Goal: Book appointment/travel/reservation

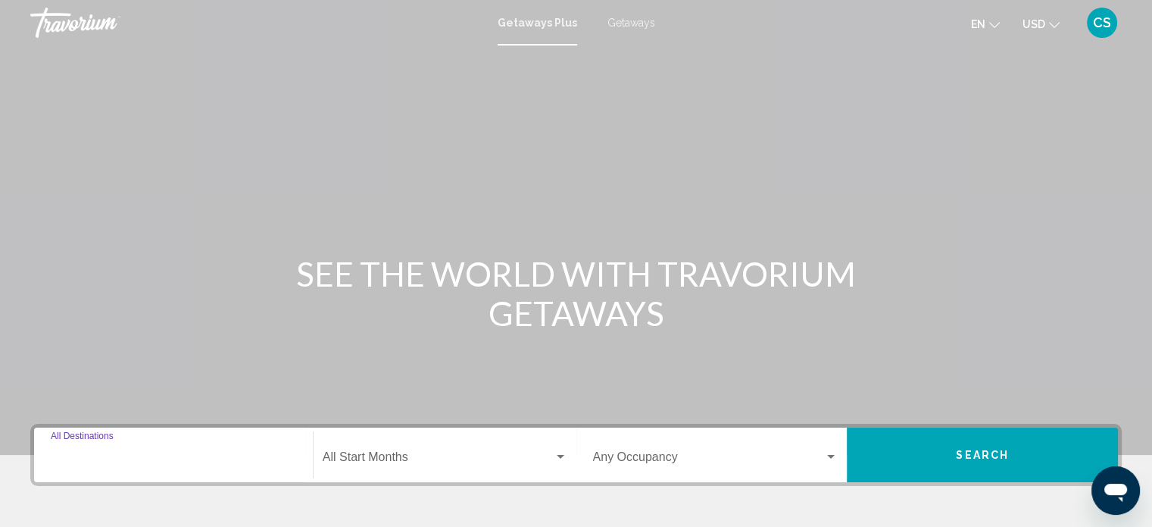
click at [61, 454] on input "Destination All Destinations" at bounding box center [173, 460] width 245 height 14
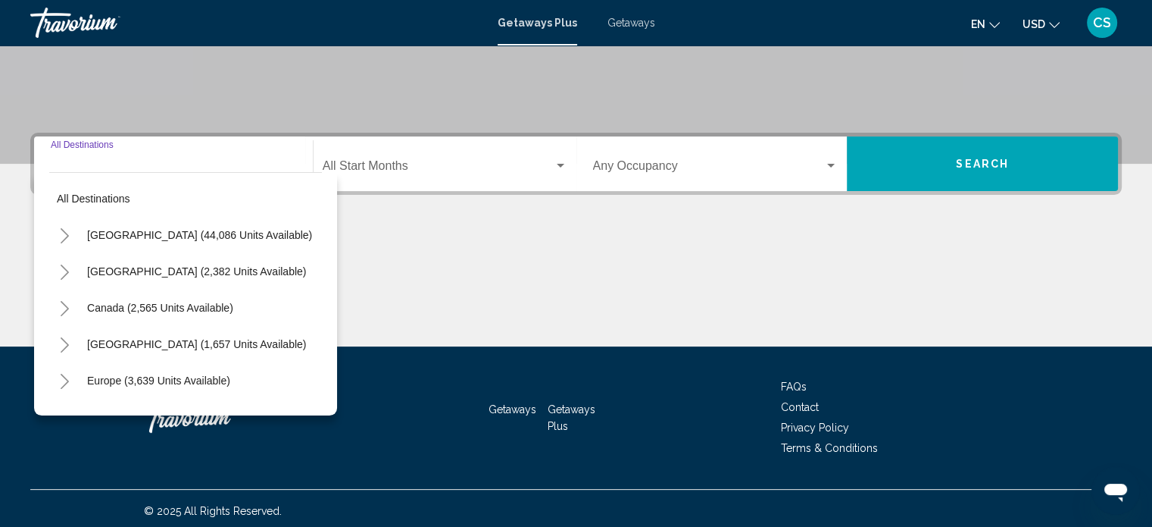
scroll to position [296, 0]
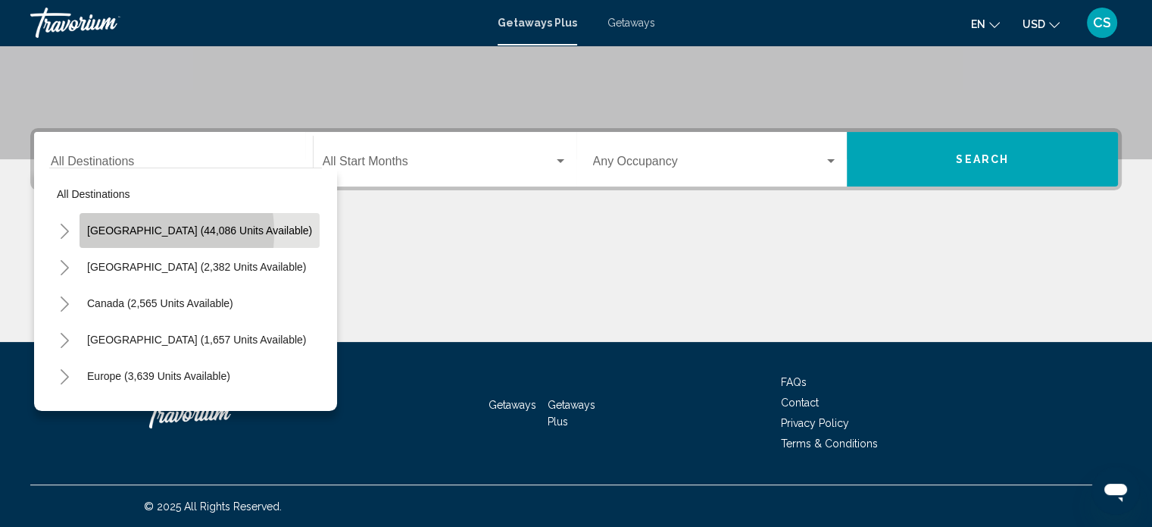
click at [129, 232] on span "[GEOGRAPHIC_DATA] (44,086 units available)" at bounding box center [199, 230] width 225 height 12
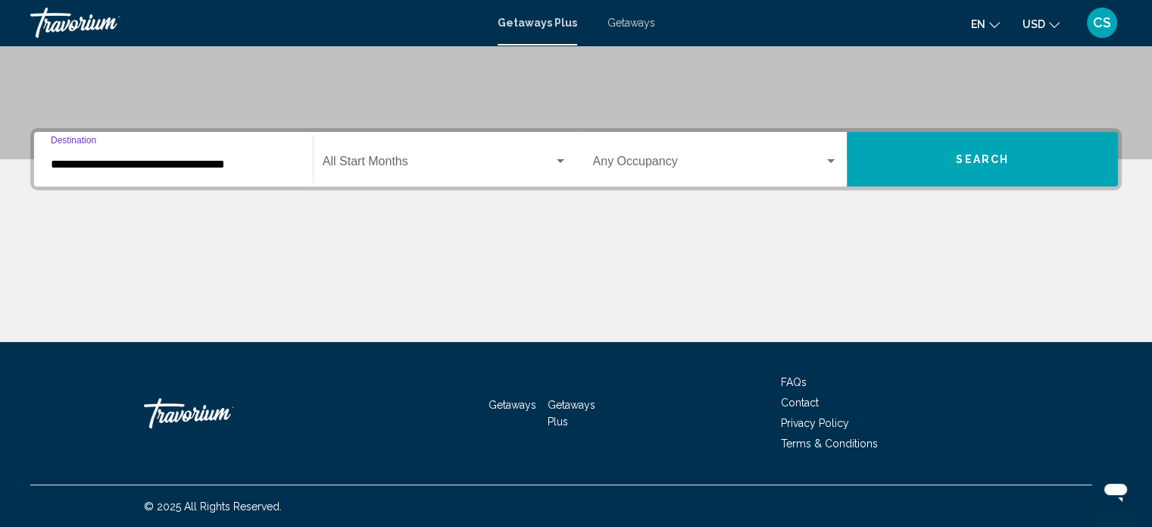
click at [199, 163] on input "**********" at bounding box center [173, 165] width 245 height 14
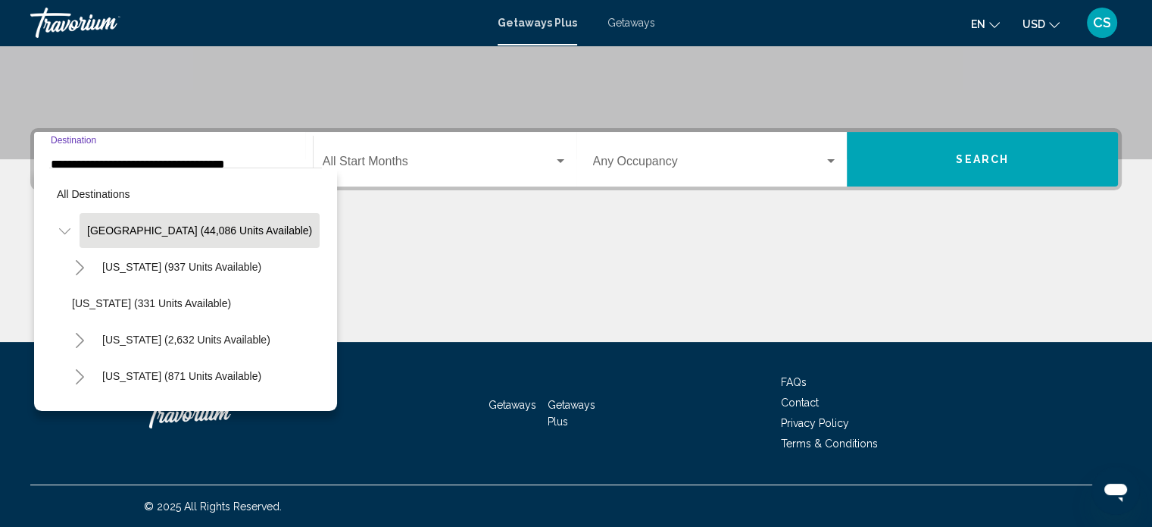
scroll to position [262, 0]
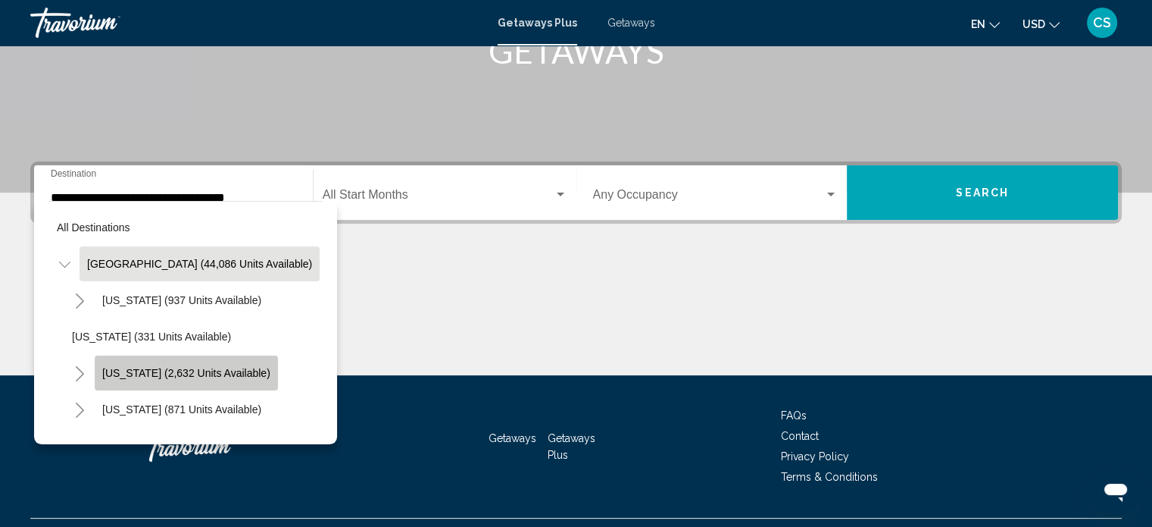
click at [227, 374] on span "[US_STATE] (2,632 units available)" at bounding box center [186, 373] width 168 height 12
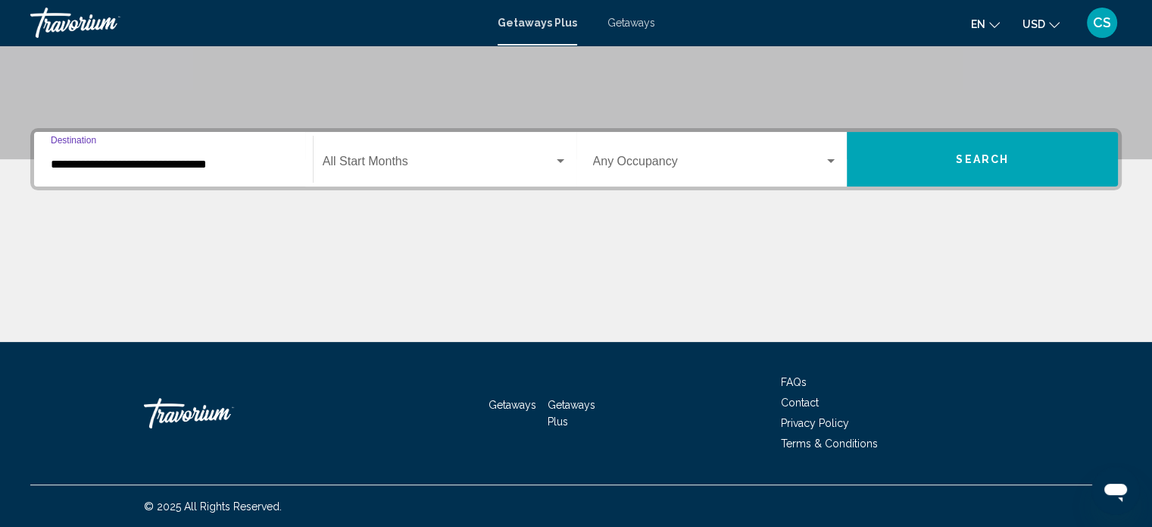
click at [238, 163] on input "**********" at bounding box center [173, 165] width 245 height 14
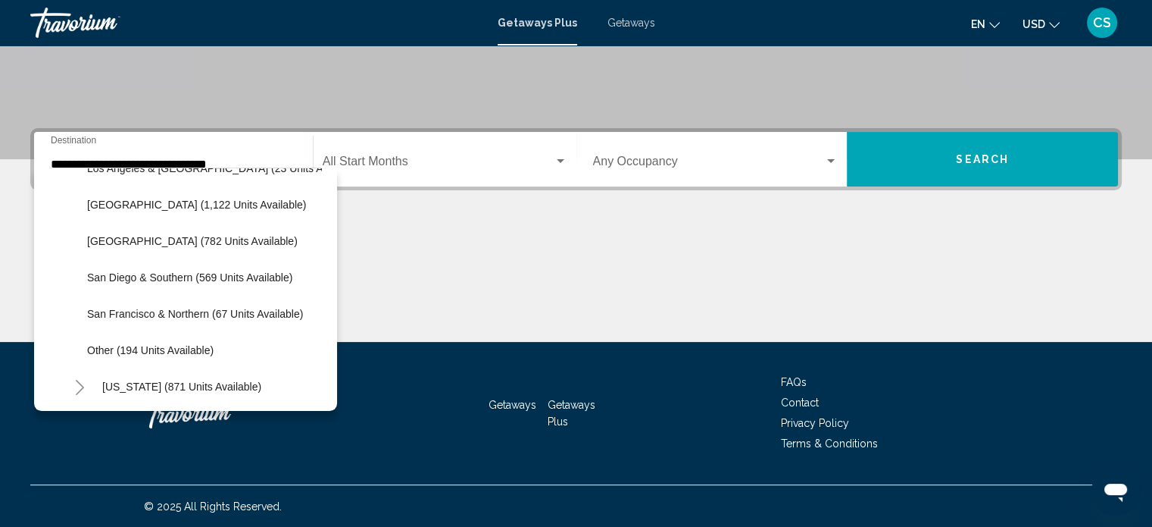
scroll to position [227, 0]
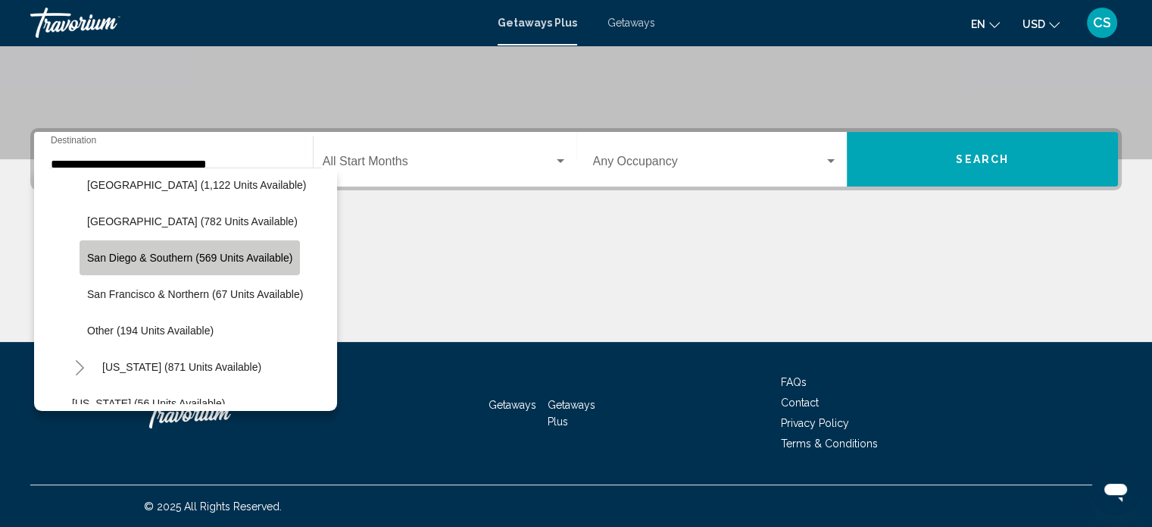
click at [233, 246] on button "San Diego & Southern (569 units available)" at bounding box center [190, 257] width 220 height 35
type input "**********"
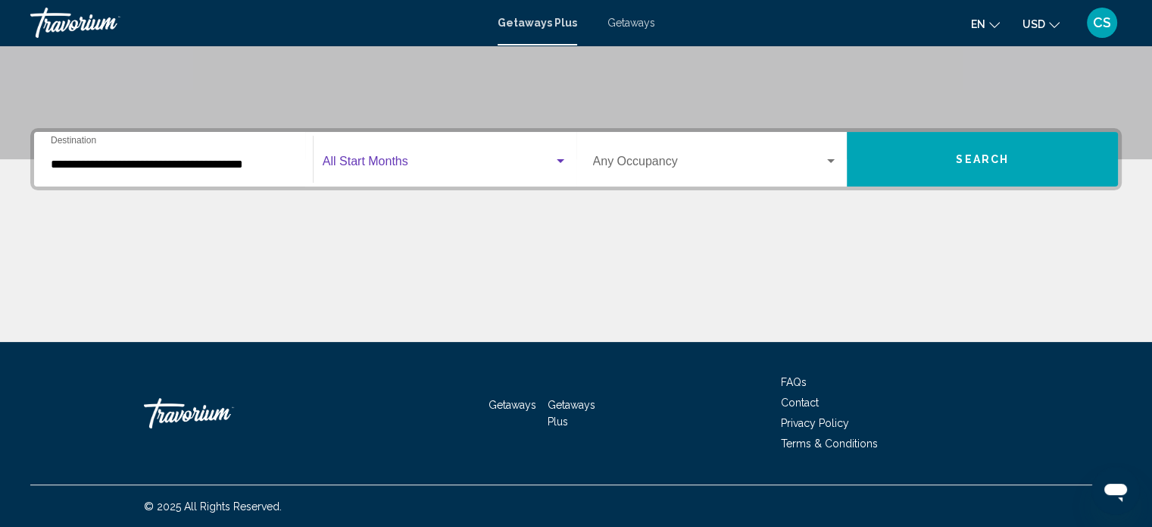
click at [561, 164] on div "Search widget" at bounding box center [561, 161] width 14 height 12
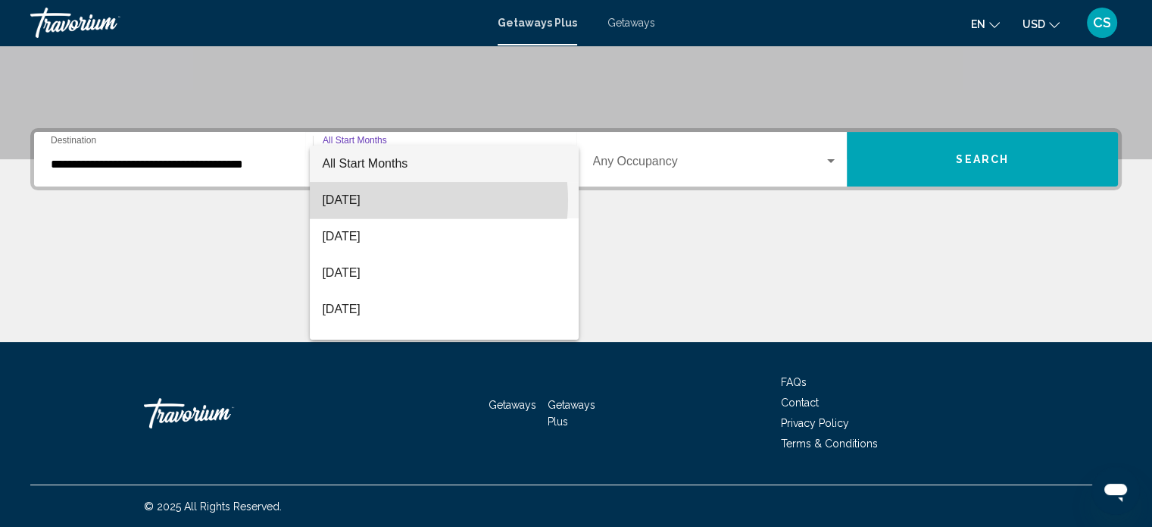
click at [387, 200] on span "[DATE]" at bounding box center [444, 200] width 245 height 36
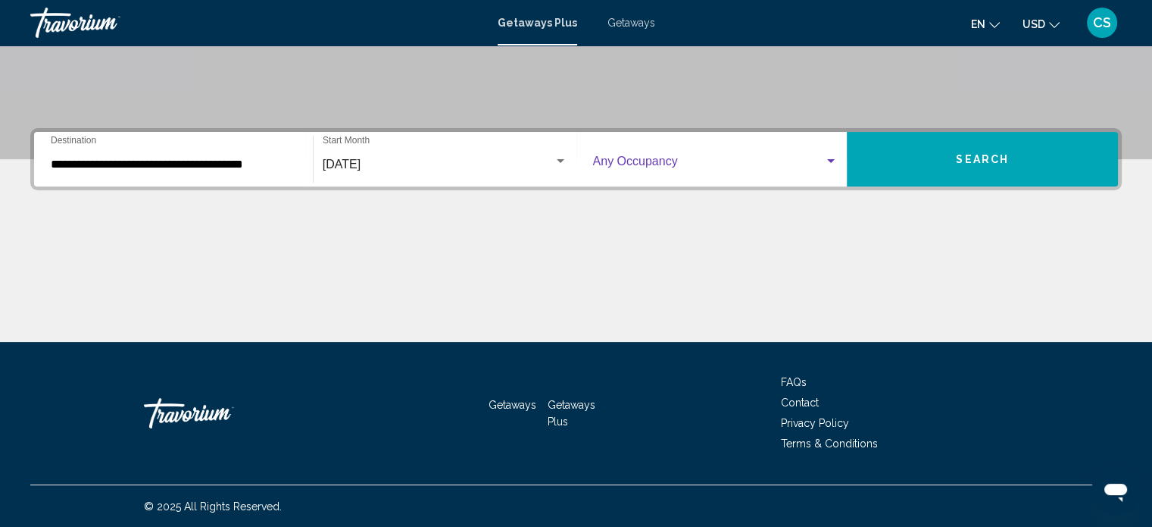
click at [830, 160] on div "Search widget" at bounding box center [831, 161] width 8 height 4
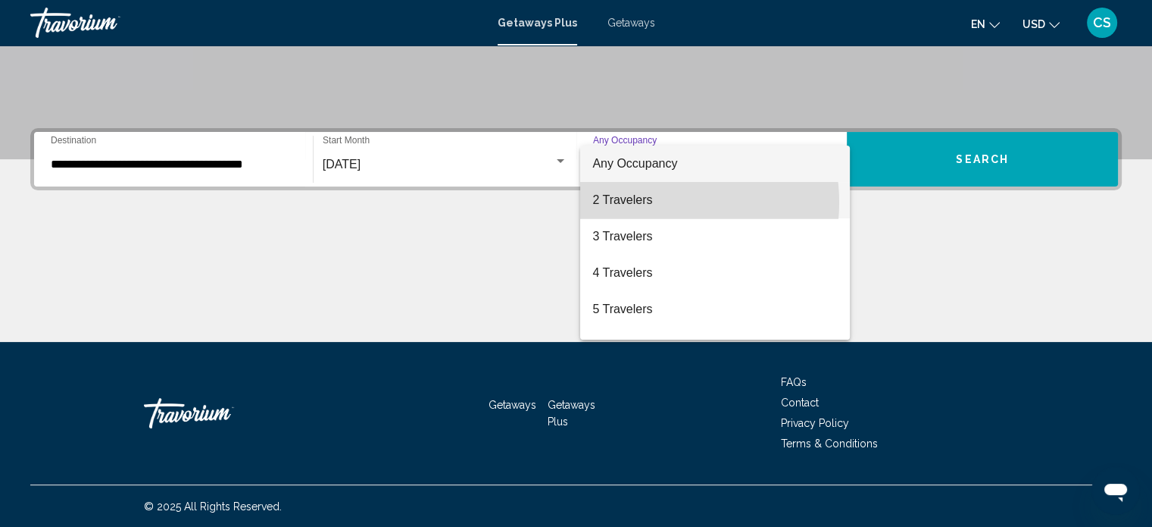
click at [652, 202] on span "2 Travelers" at bounding box center [715, 200] width 245 height 36
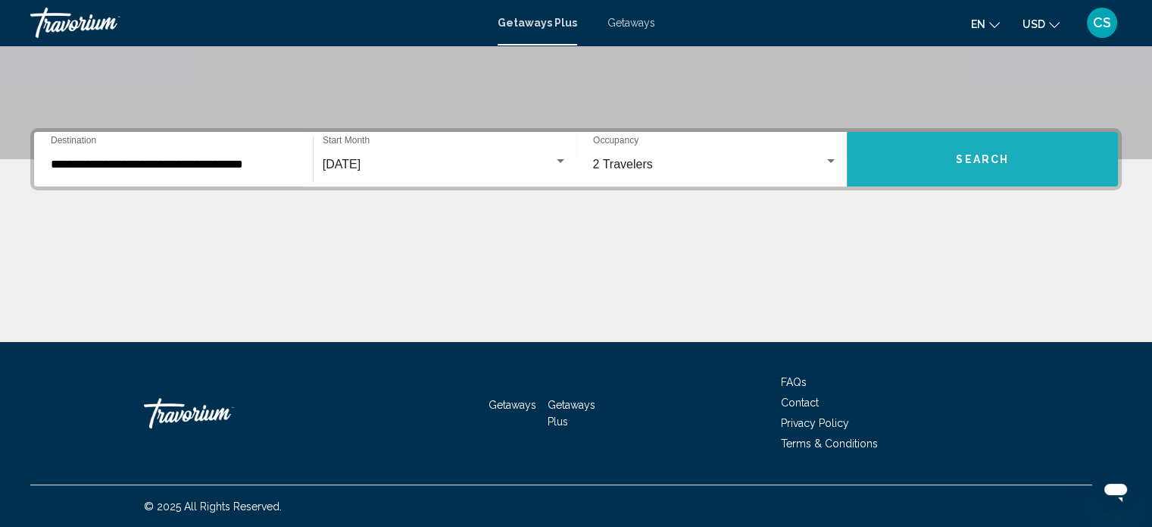
click at [961, 156] on span "Search" at bounding box center [982, 160] width 53 height 12
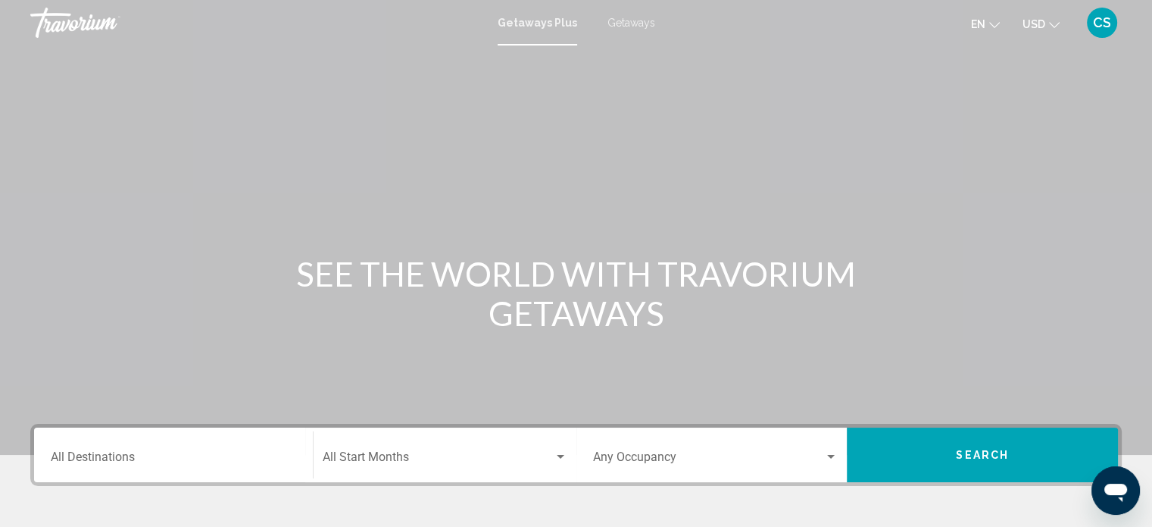
click at [167, 464] on input "Destination All Destinations" at bounding box center [173, 460] width 245 height 14
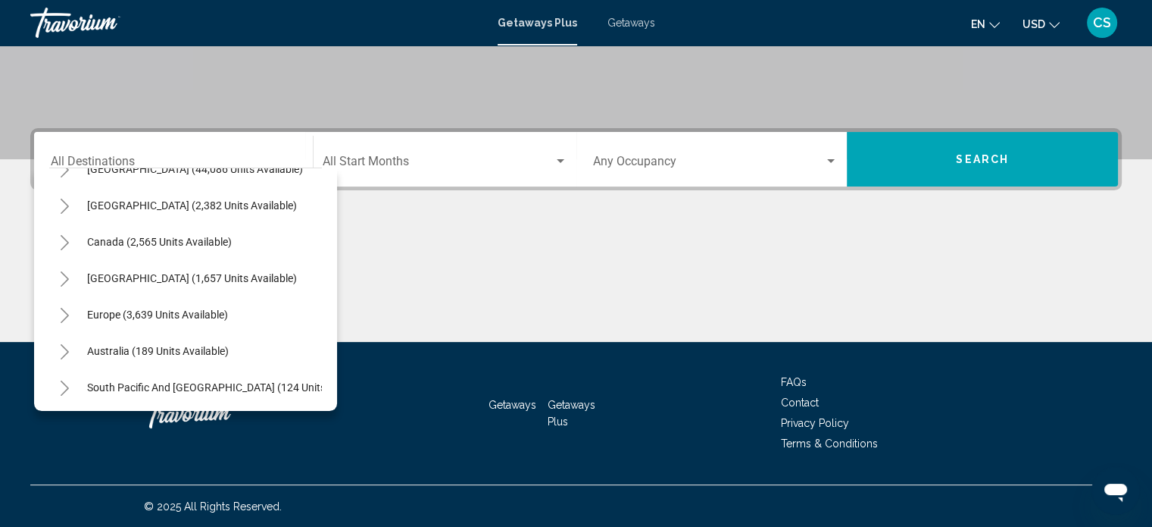
scroll to position [12, 0]
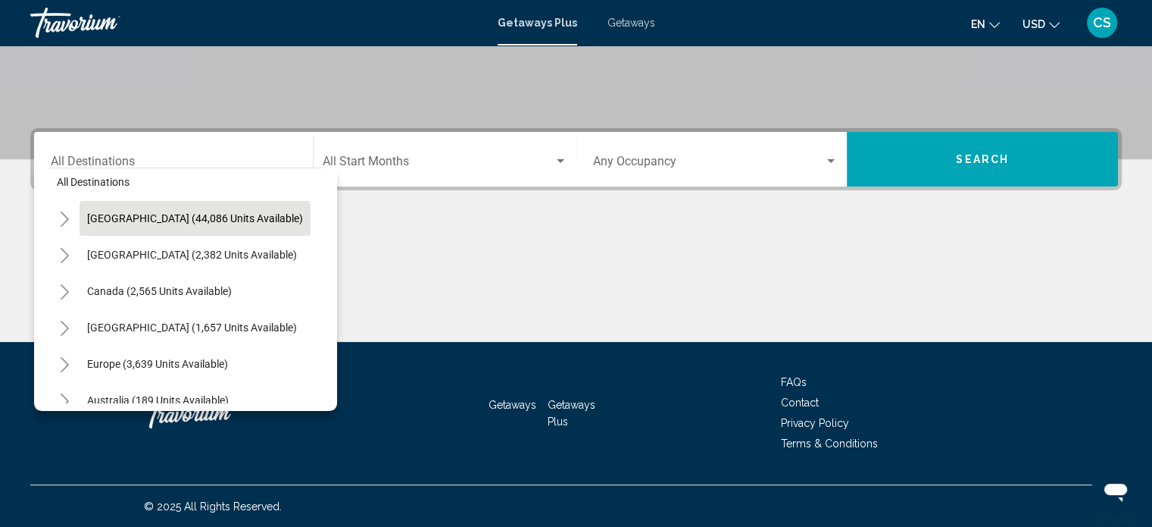
click at [208, 202] on button "[GEOGRAPHIC_DATA] (44,086 units available)" at bounding box center [195, 218] width 231 height 35
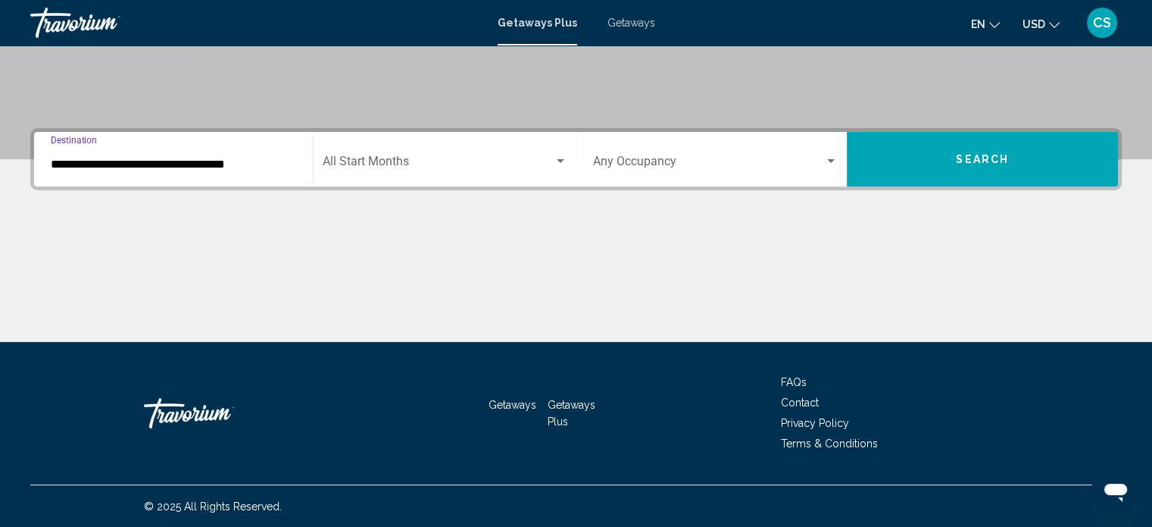
click at [239, 169] on input "**********" at bounding box center [173, 165] width 245 height 14
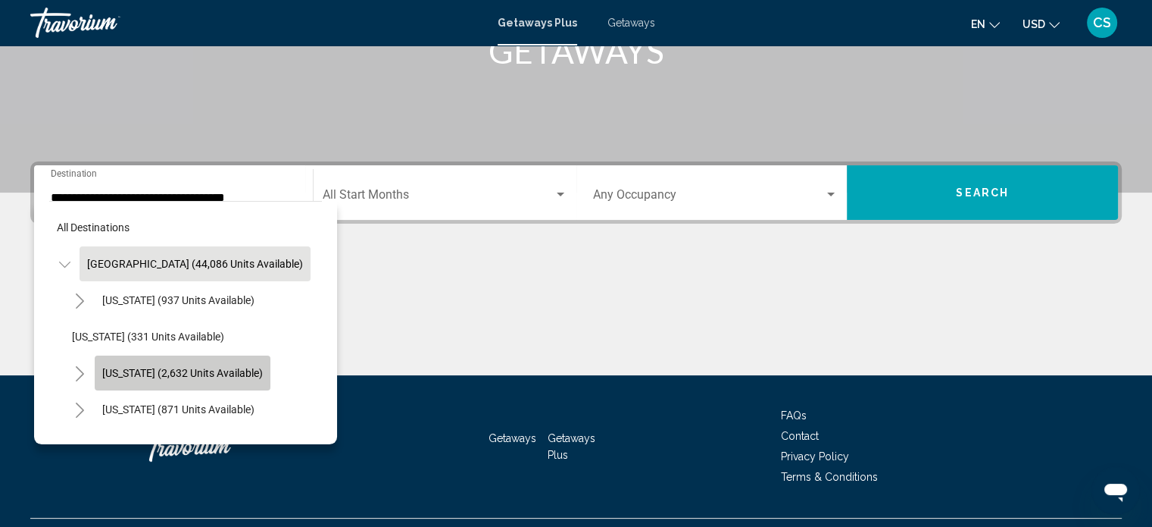
click at [211, 374] on span "[US_STATE] (2,632 units available)" at bounding box center [182, 373] width 161 height 12
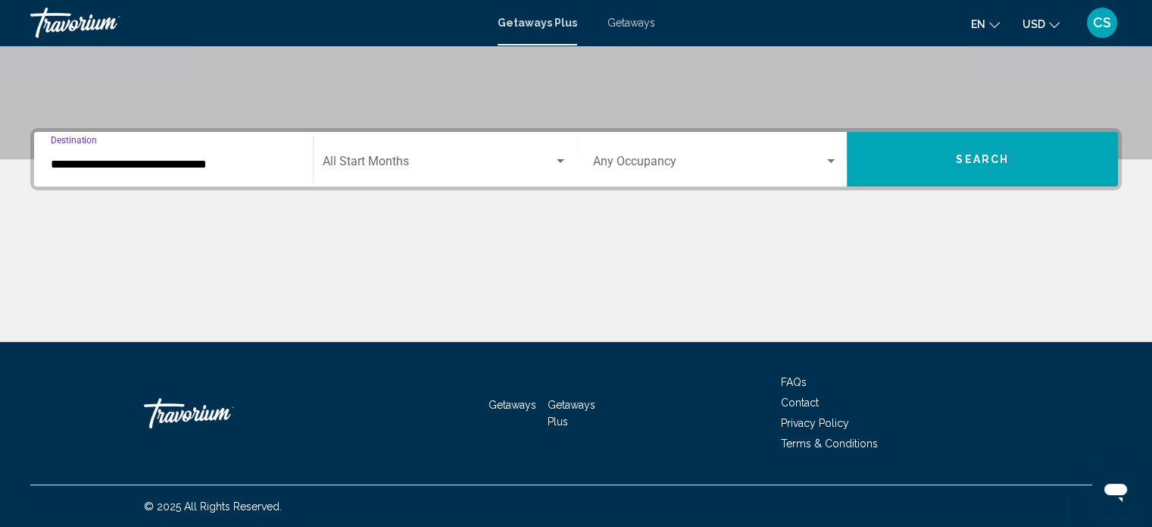
click at [246, 163] on input "**********" at bounding box center [173, 165] width 245 height 14
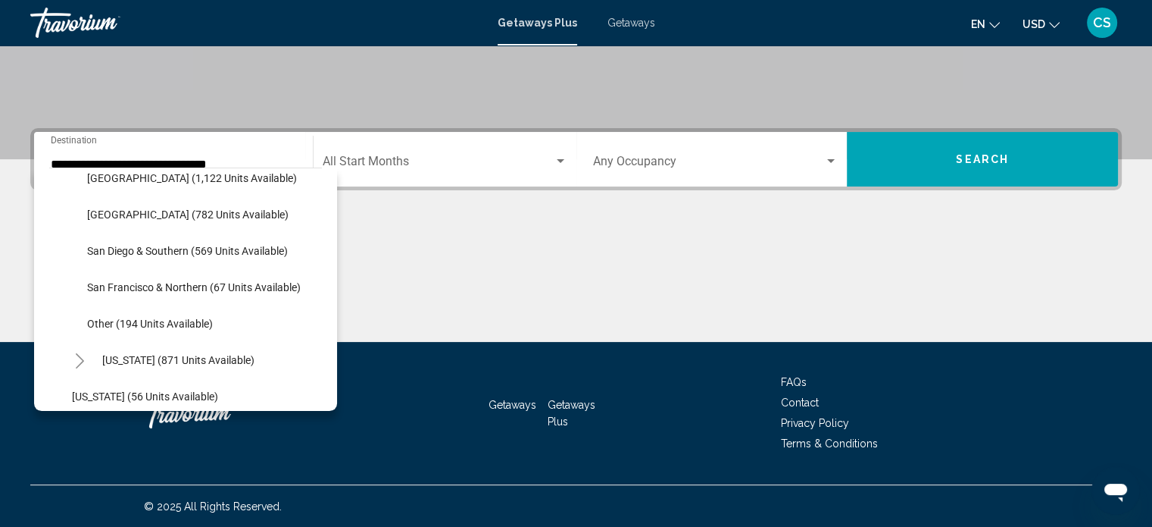
scroll to position [267, 0]
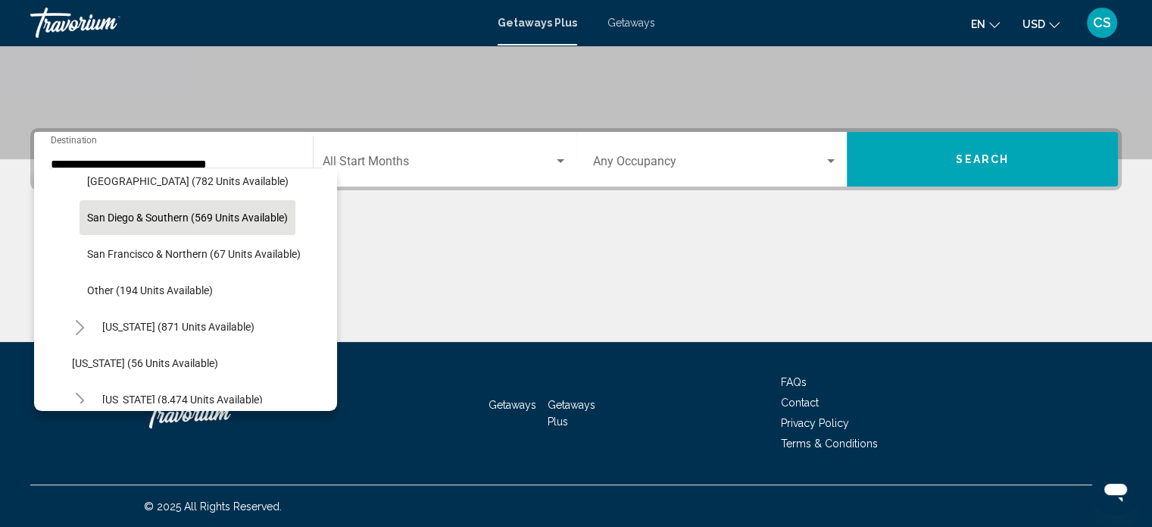
click at [230, 220] on span "San Diego & Southern (569 units available)" at bounding box center [187, 217] width 201 height 12
type input "**********"
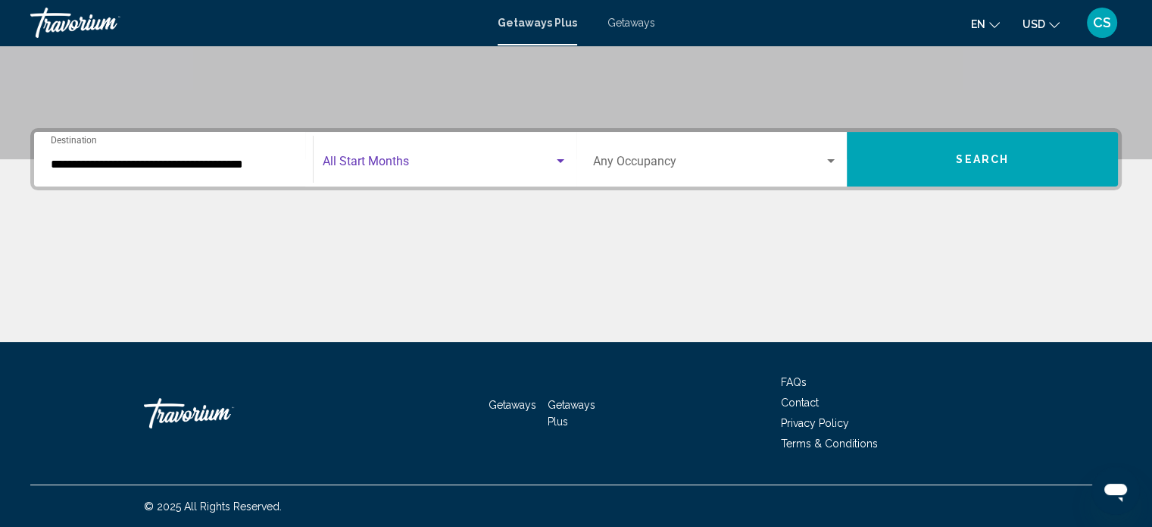
click at [429, 160] on span "Search widget" at bounding box center [438, 165] width 231 height 14
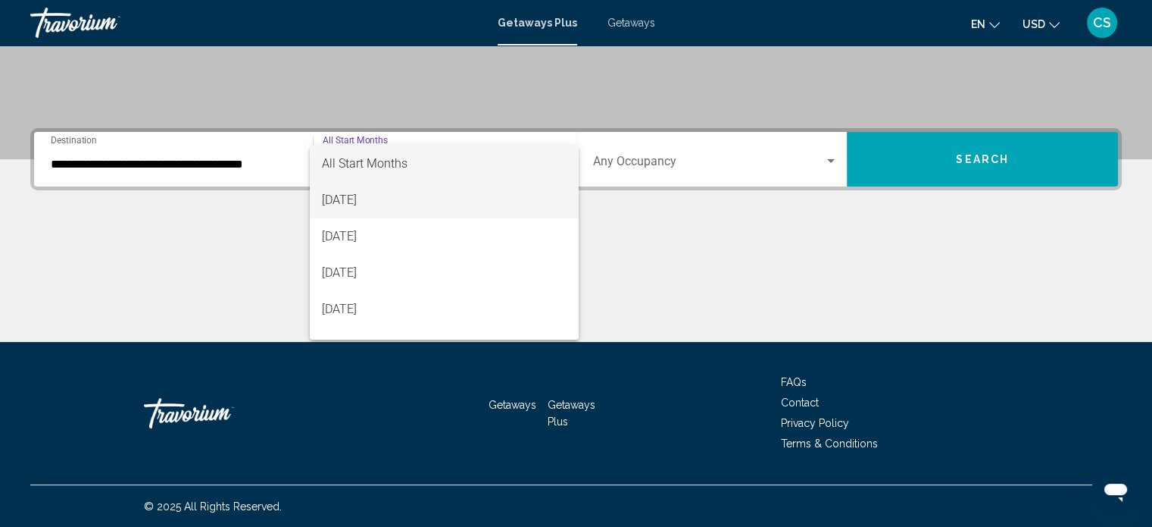
click at [367, 199] on span "[DATE]" at bounding box center [444, 200] width 245 height 36
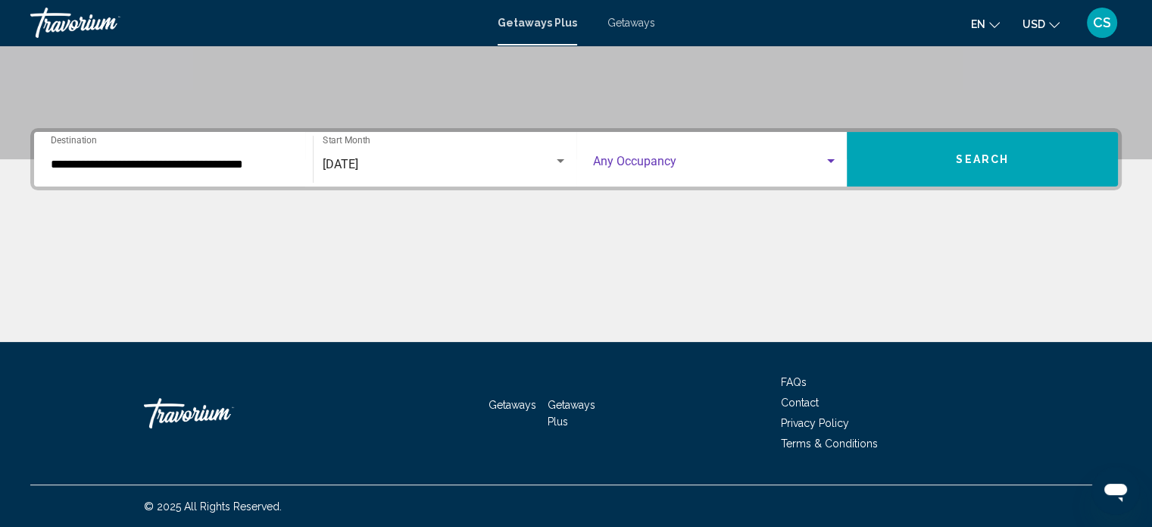
click at [832, 164] on div "Search widget" at bounding box center [831, 161] width 14 height 12
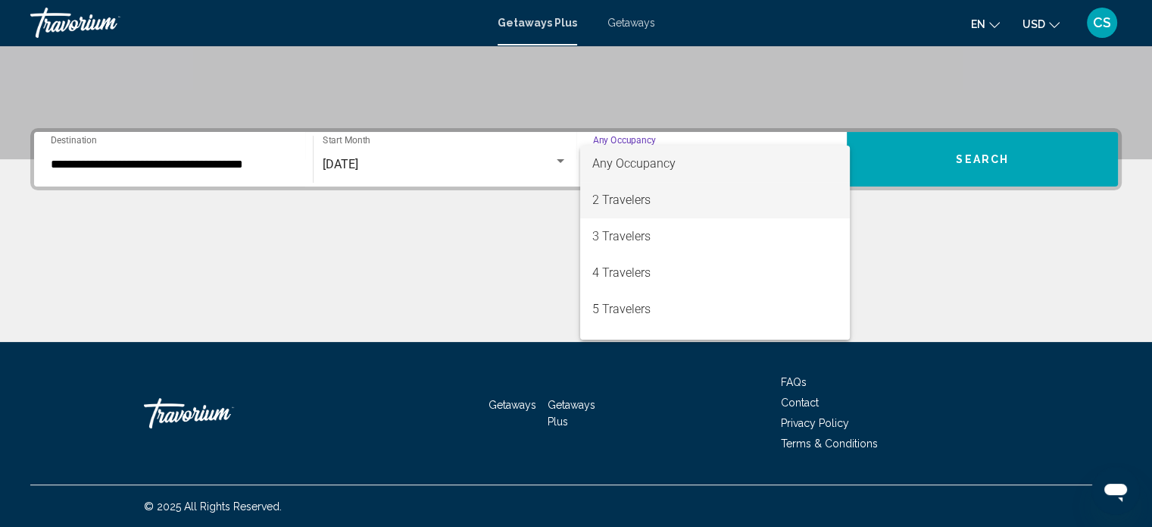
click at [635, 204] on span "2 Travelers" at bounding box center [715, 200] width 245 height 36
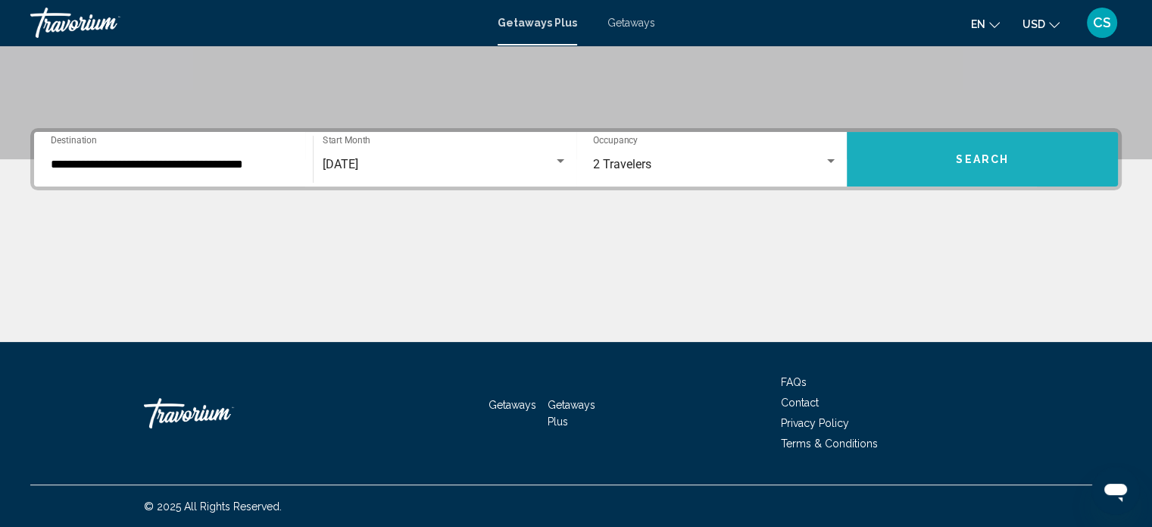
click at [1040, 166] on button "Search" at bounding box center [982, 159] width 271 height 55
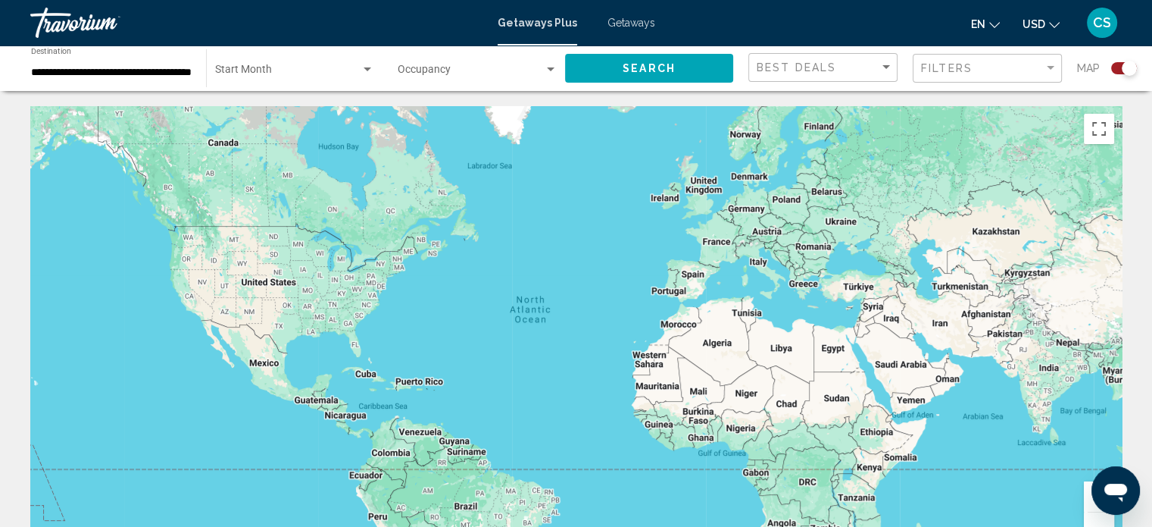
click at [200, 308] on div "Main content" at bounding box center [576, 333] width 1092 height 455
click at [1112, 71] on div "Search widget" at bounding box center [1118, 68] width 37 height 12
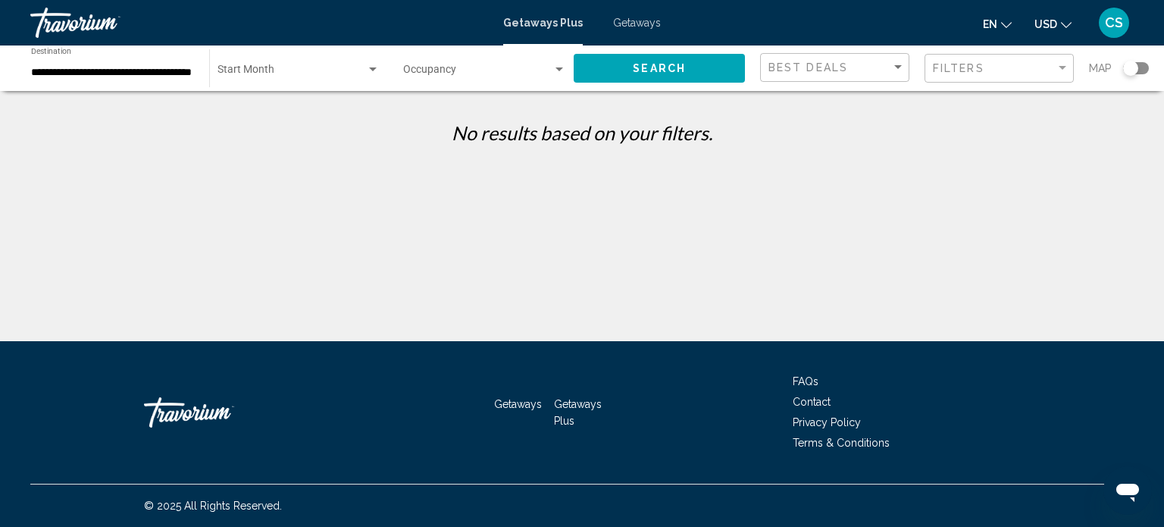
click at [649, 29] on link "Getaways" at bounding box center [637, 23] width 48 height 12
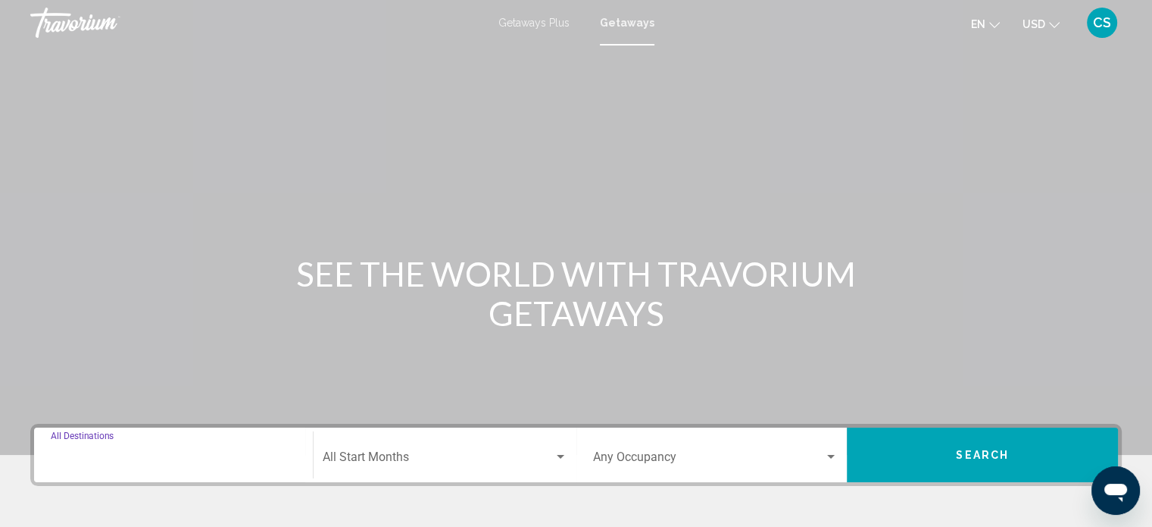
click at [139, 463] on input "Destination All Destinations" at bounding box center [173, 460] width 245 height 14
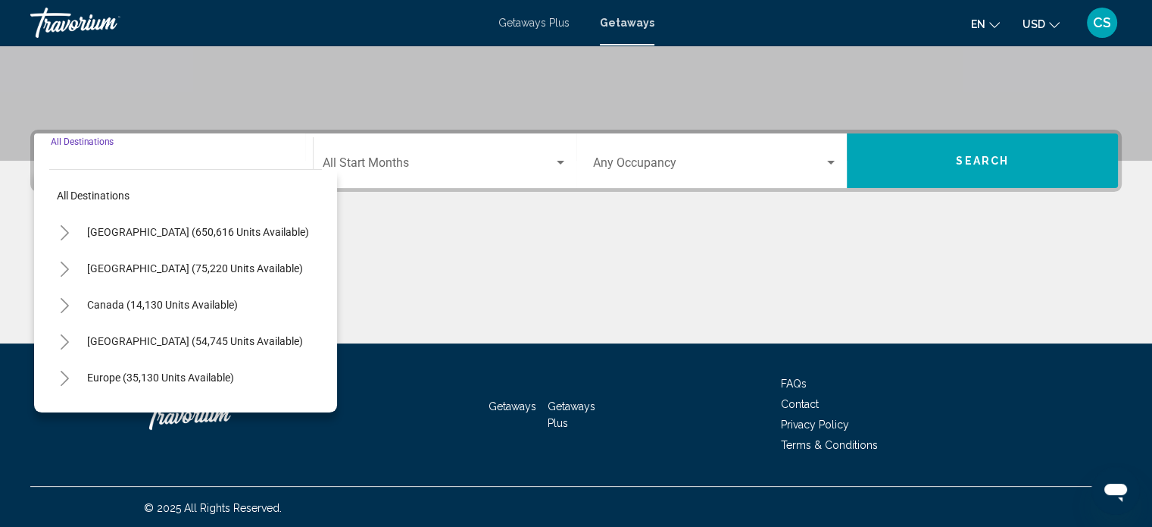
scroll to position [296, 0]
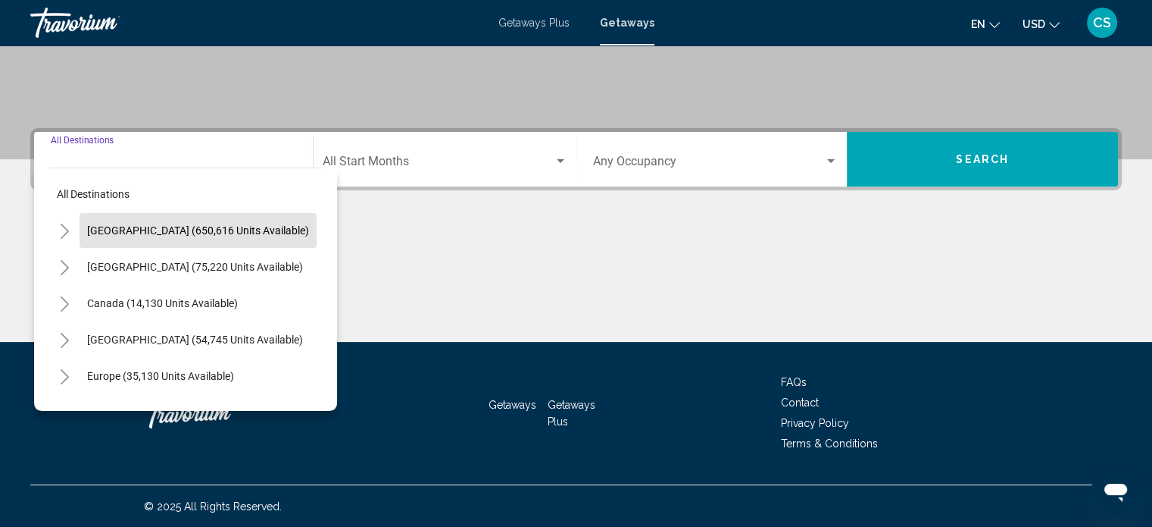
click at [201, 238] on button "[GEOGRAPHIC_DATA] (650,616 units available)" at bounding box center [198, 230] width 237 height 35
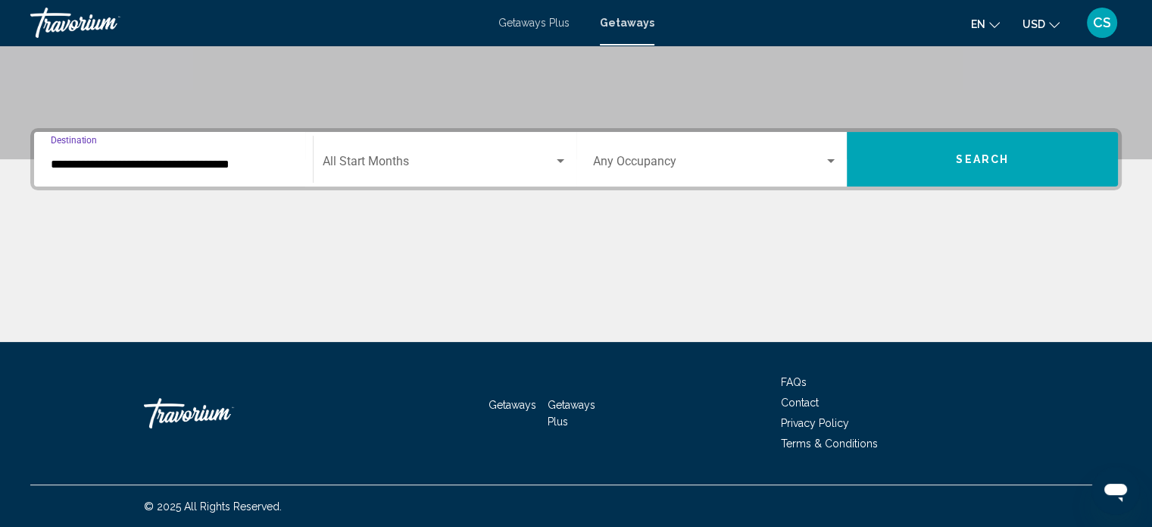
click at [218, 165] on input "**********" at bounding box center [173, 165] width 245 height 14
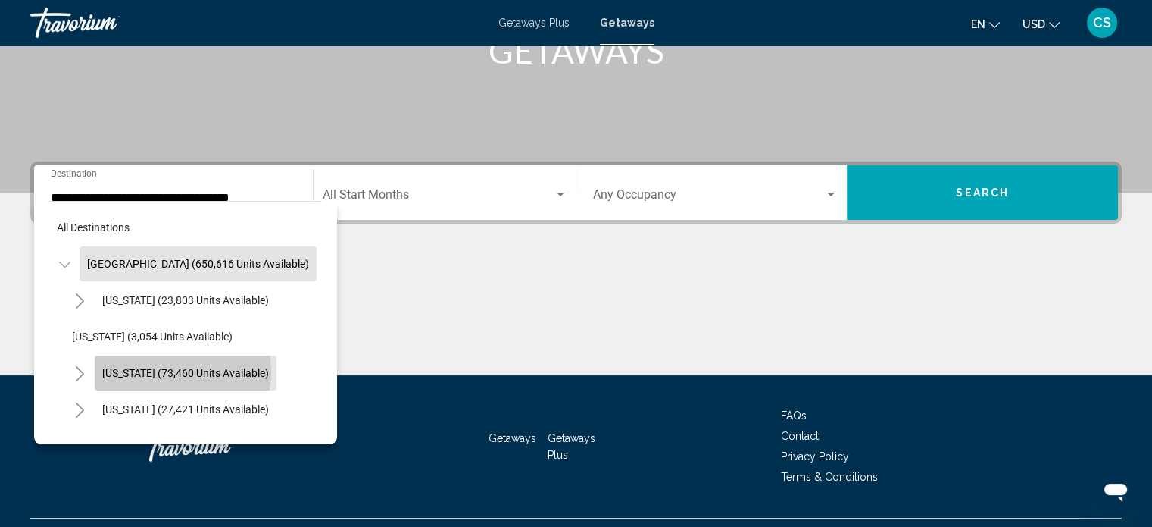
click at [170, 371] on span "[US_STATE] (73,460 units available)" at bounding box center [185, 373] width 167 height 12
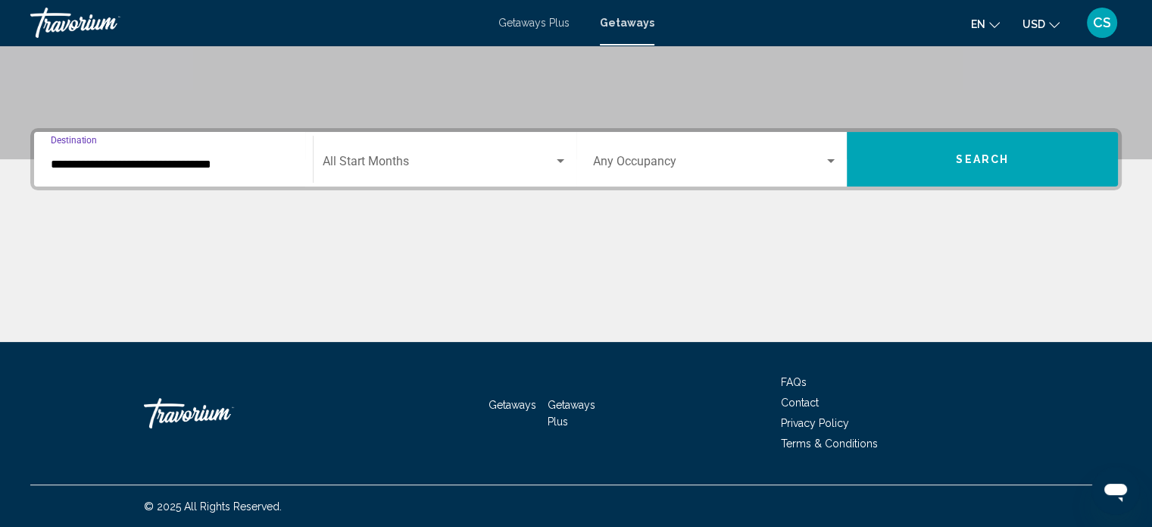
click at [219, 154] on div "**********" at bounding box center [173, 160] width 245 height 48
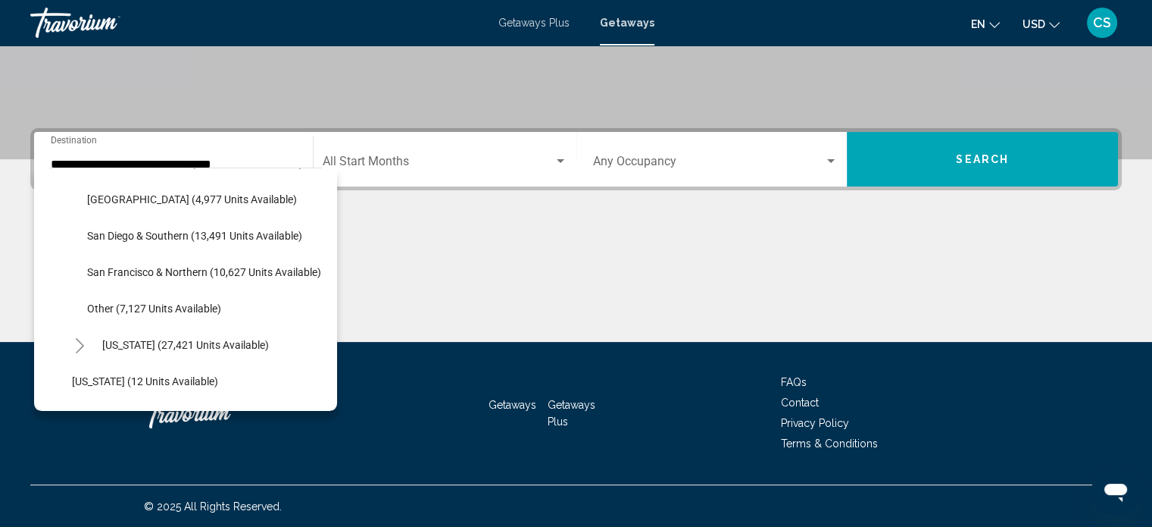
scroll to position [242, 0]
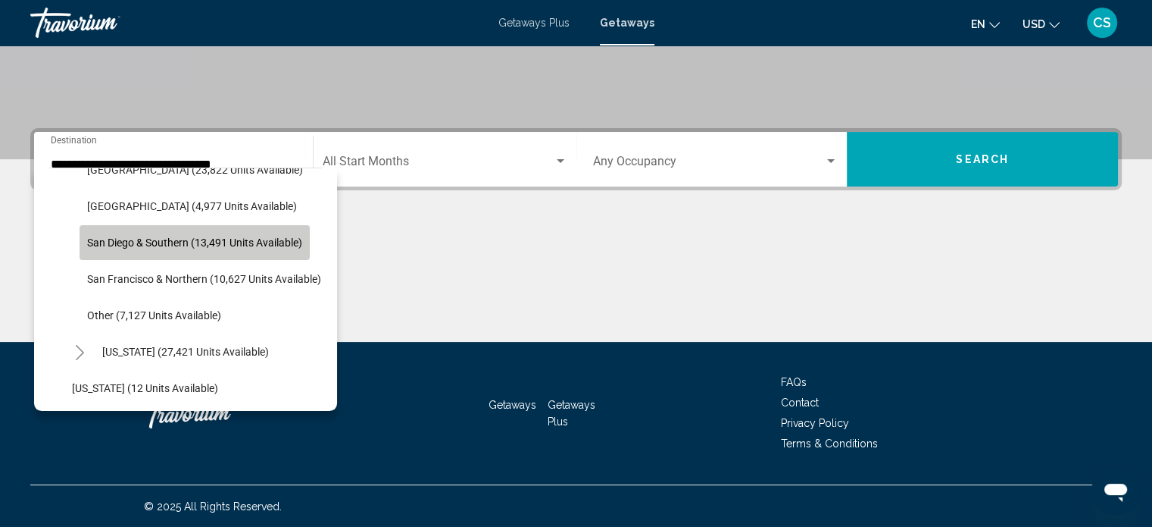
click at [203, 236] on span "San Diego & Southern (13,491 units available)" at bounding box center [194, 242] width 215 height 12
type input "**********"
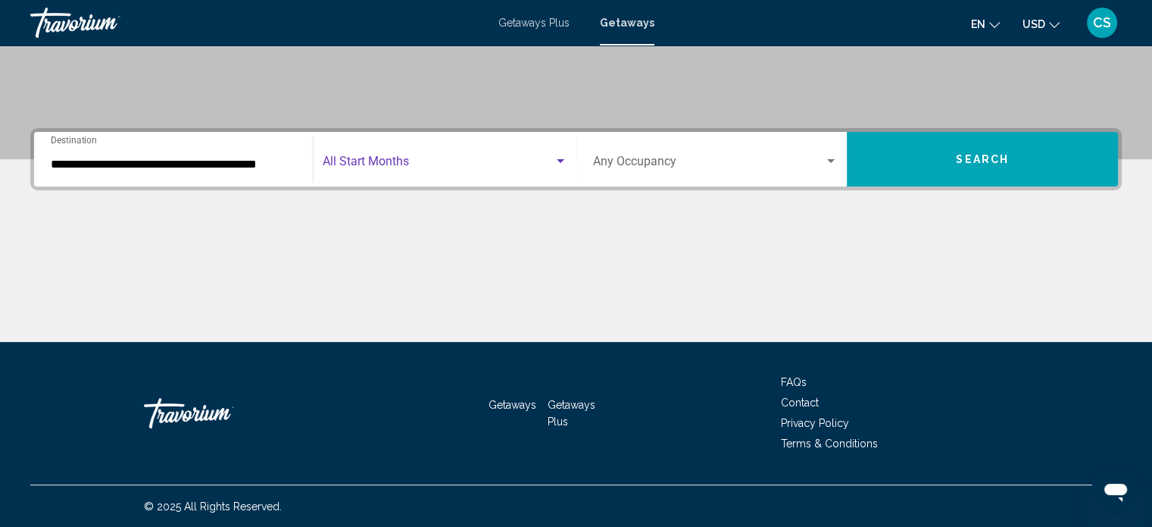
click at [562, 166] on div "Search widget" at bounding box center [561, 161] width 14 height 12
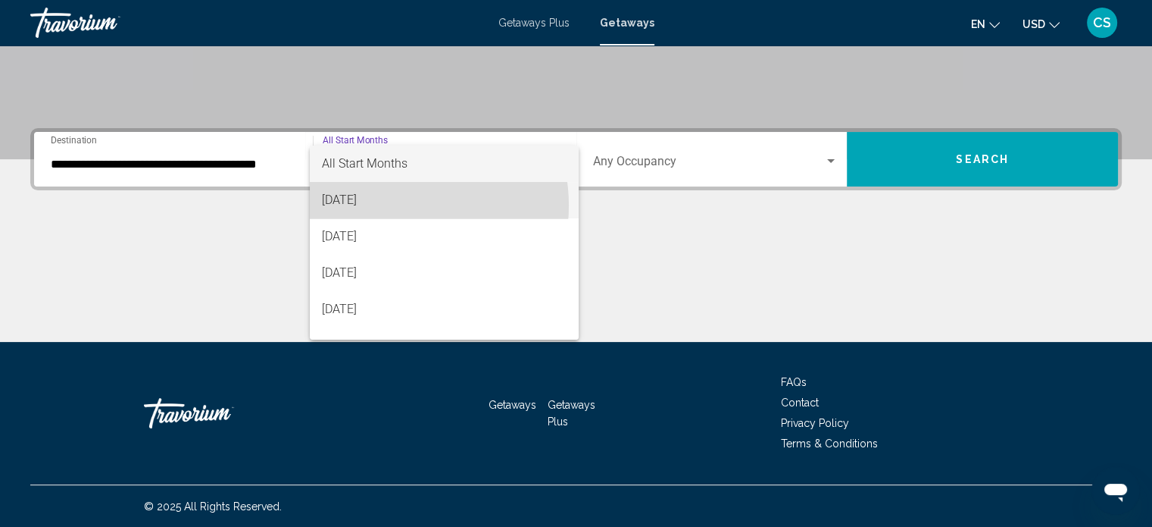
click at [389, 205] on span "[DATE]" at bounding box center [444, 200] width 245 height 36
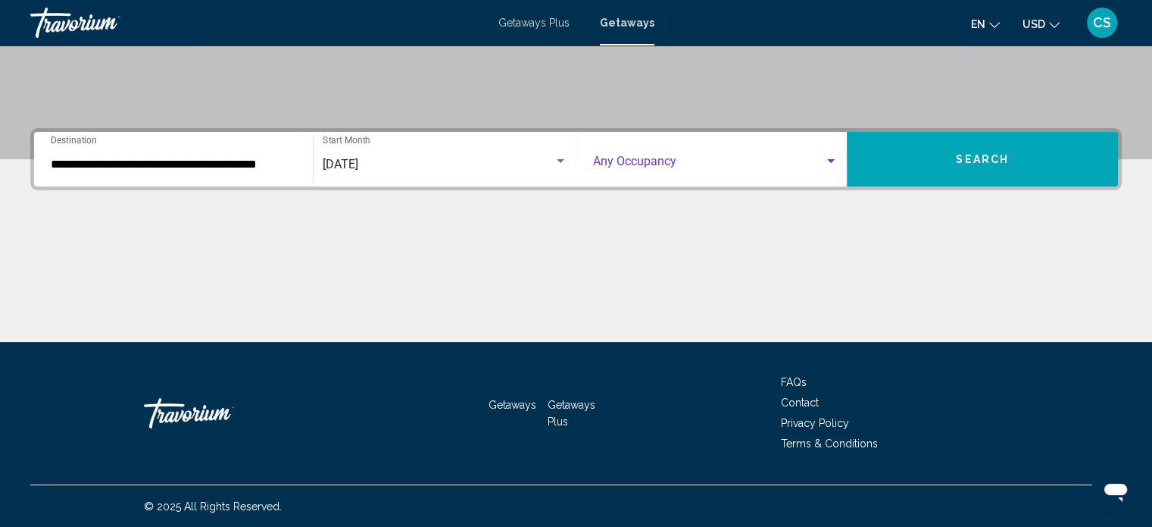
click at [837, 157] on div "Search widget" at bounding box center [831, 161] width 14 height 12
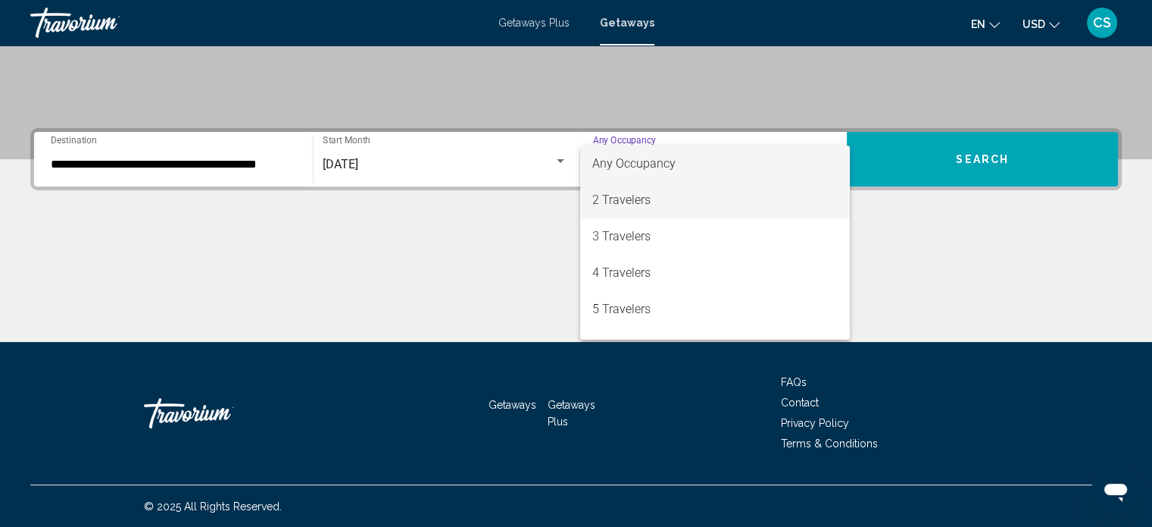
click at [688, 194] on span "2 Travelers" at bounding box center [715, 200] width 245 height 36
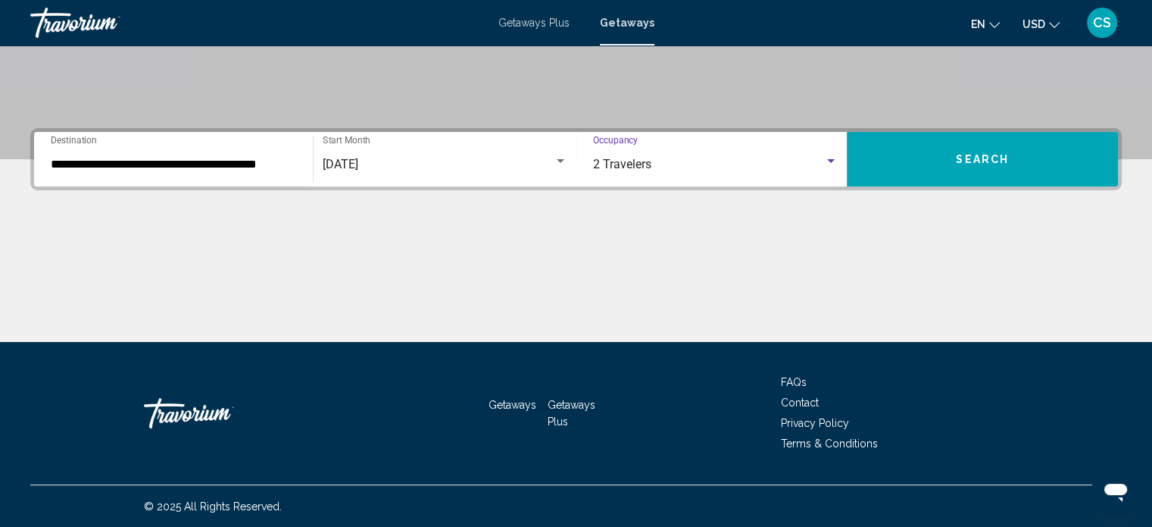
click at [959, 159] on span "Search" at bounding box center [982, 160] width 53 height 12
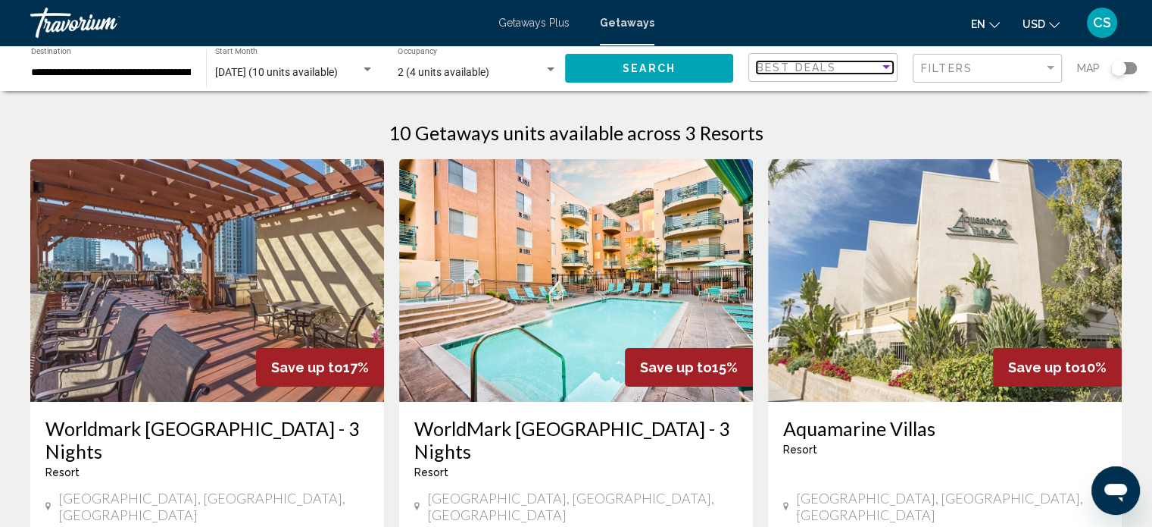
click at [883, 66] on div "Sort by" at bounding box center [887, 67] width 8 height 4
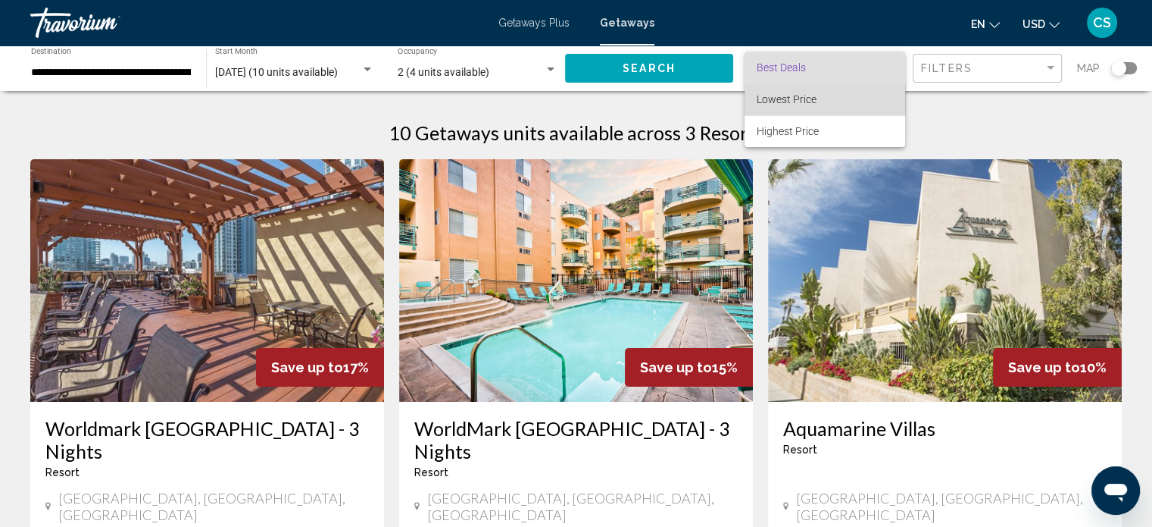
click at [812, 95] on span "Lowest Price" at bounding box center [787, 99] width 60 height 12
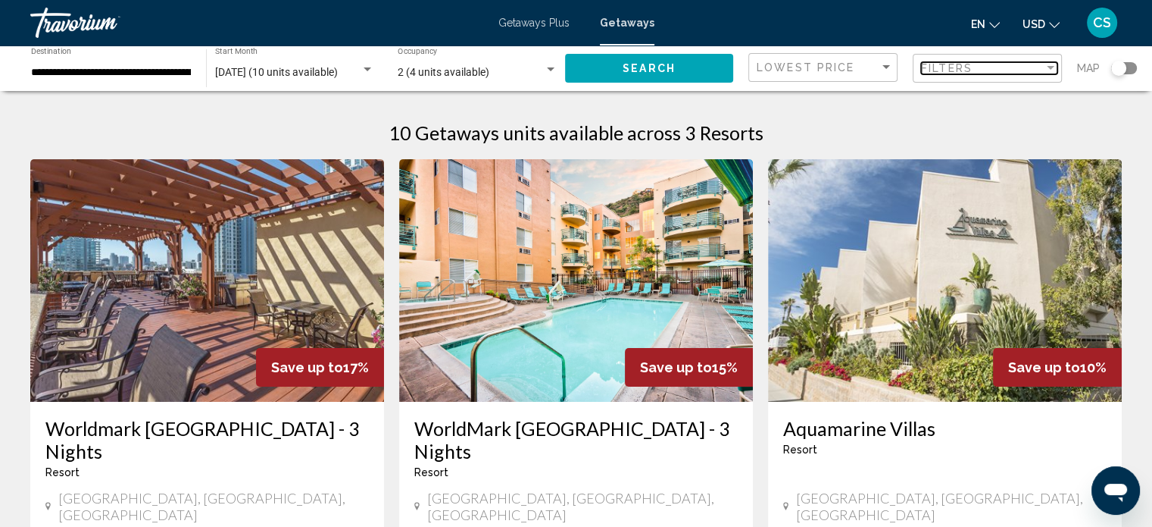
click at [1051, 70] on div "Filter" at bounding box center [1051, 68] width 14 height 12
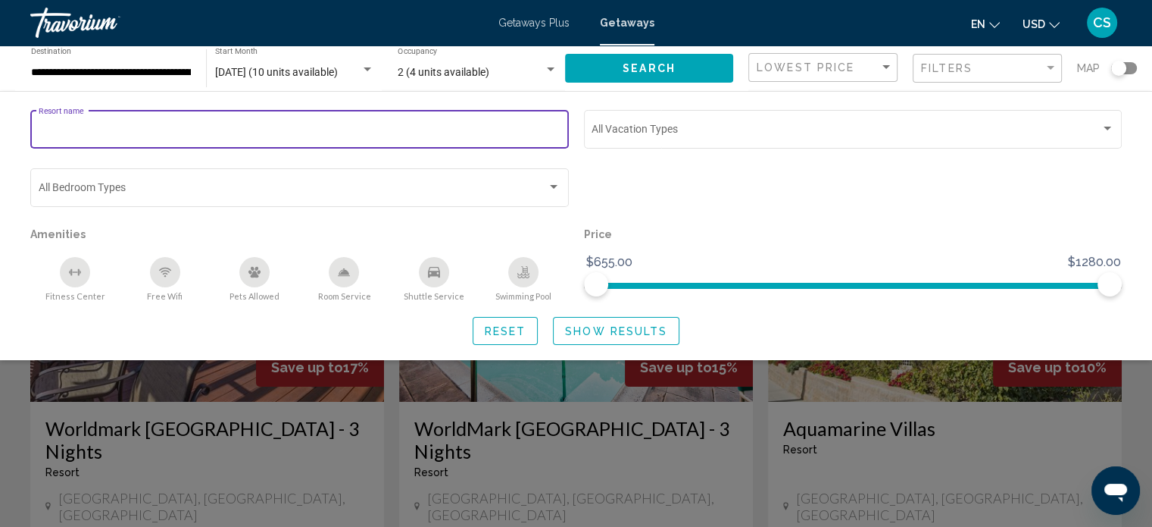
click at [61, 126] on input "Resort name" at bounding box center [300, 132] width 523 height 12
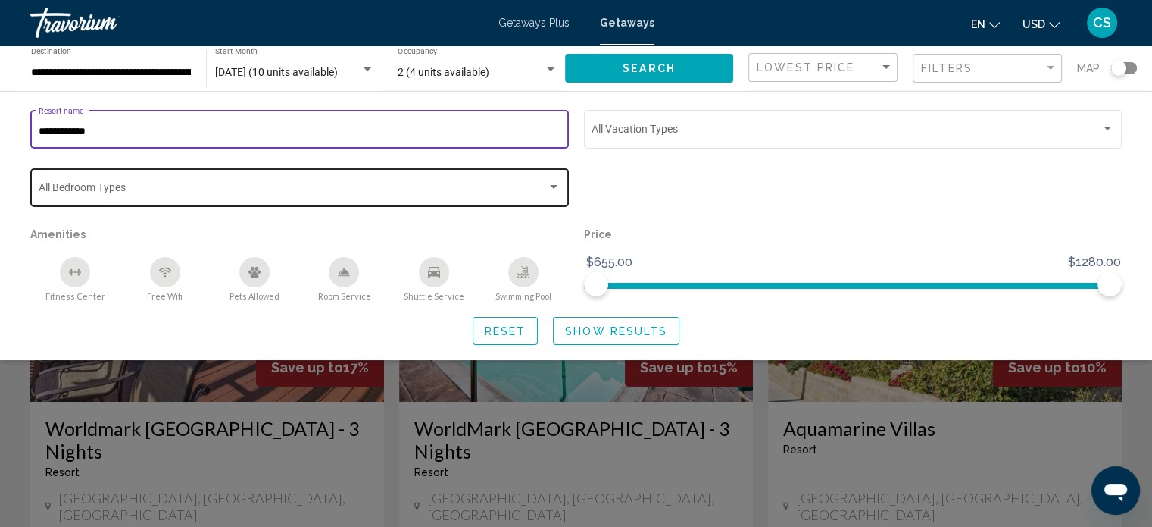
click at [553, 189] on div "Search widget" at bounding box center [554, 187] width 8 height 4
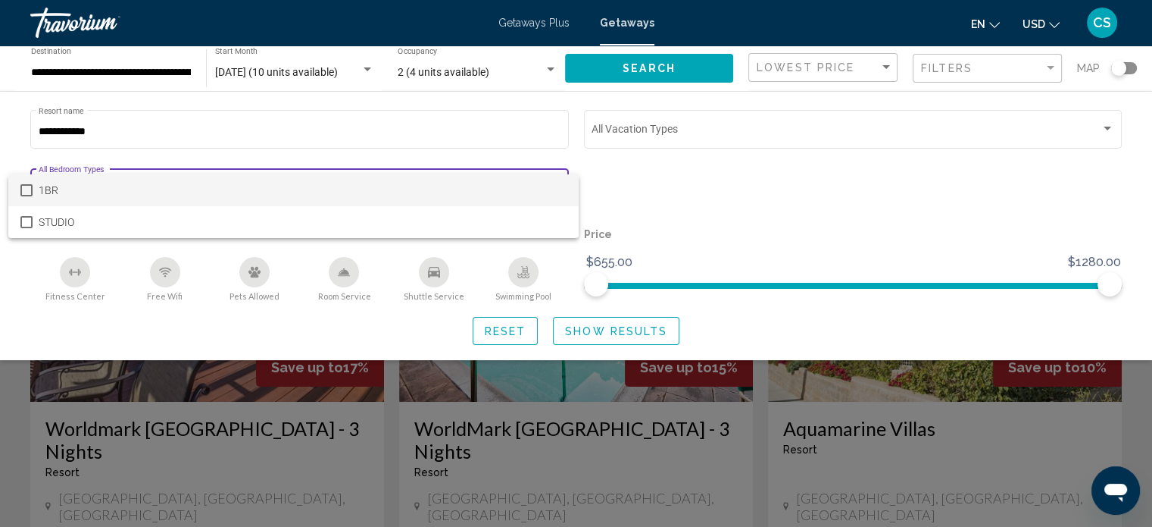
click at [80, 187] on span "1BR" at bounding box center [303, 190] width 528 height 32
drag, startPoint x: 282, startPoint y: 354, endPoint x: 352, endPoint y: 355, distance: 70.5
click at [352, 355] on div at bounding box center [576, 263] width 1152 height 527
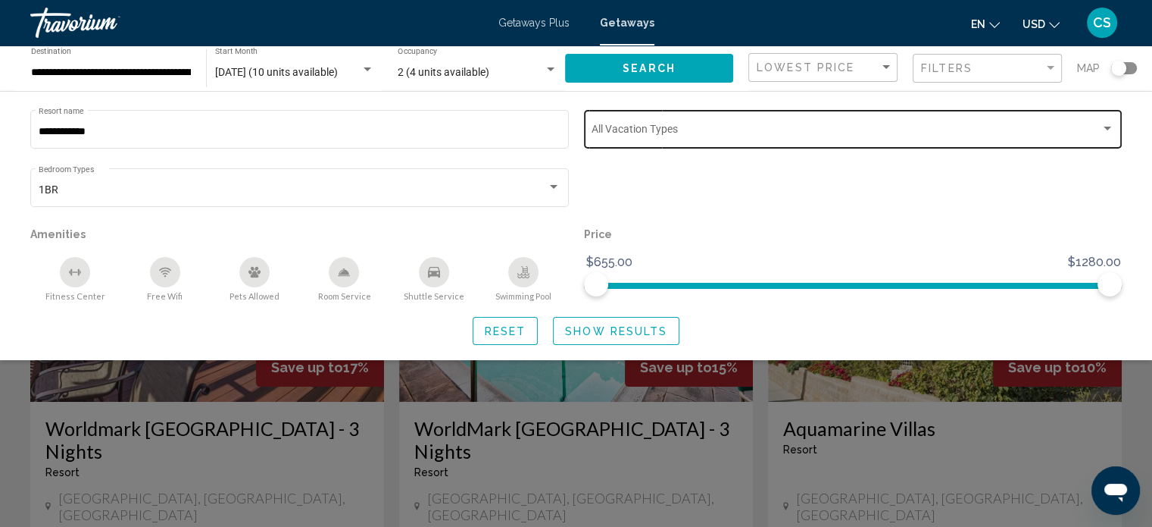
click at [1109, 130] on div "Search widget" at bounding box center [1108, 129] width 8 height 4
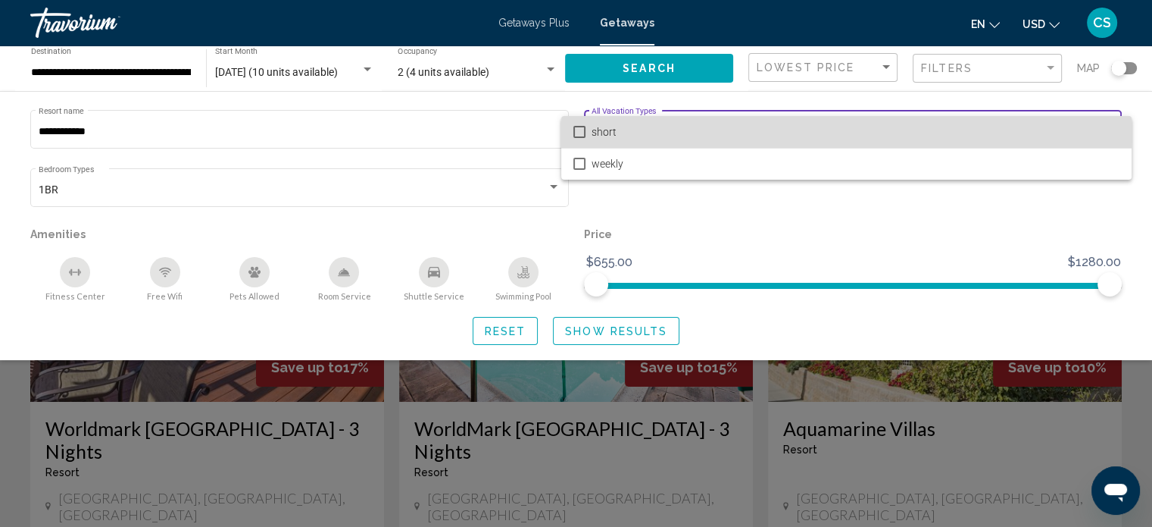
click at [580, 124] on mat-option "short" at bounding box center [846, 132] width 571 height 32
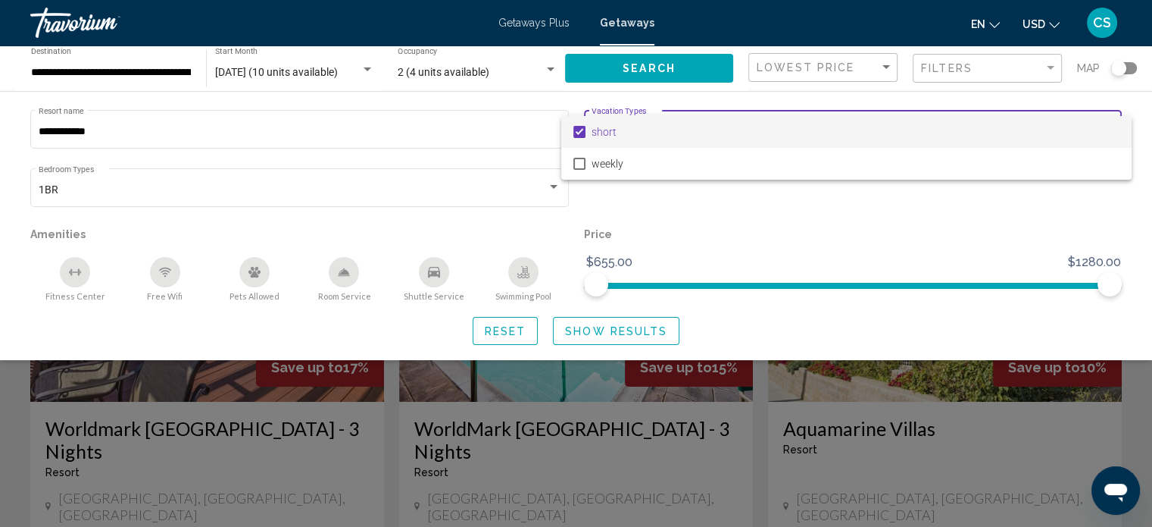
click at [65, 130] on div at bounding box center [576, 263] width 1152 height 527
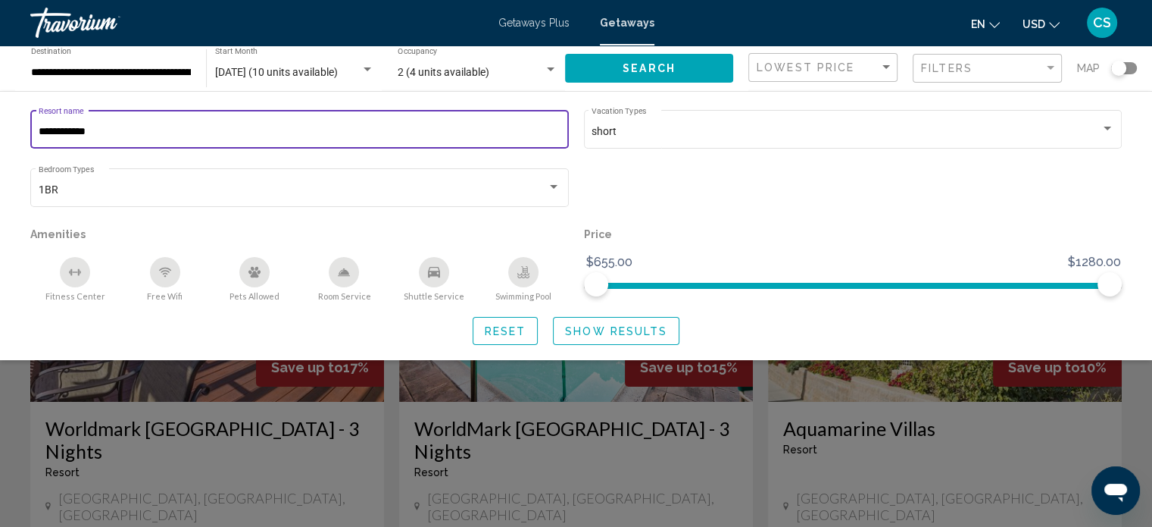
click at [102, 136] on input "**********" at bounding box center [300, 132] width 523 height 12
type input "**********"
click at [640, 64] on span "Search" at bounding box center [649, 69] width 53 height 12
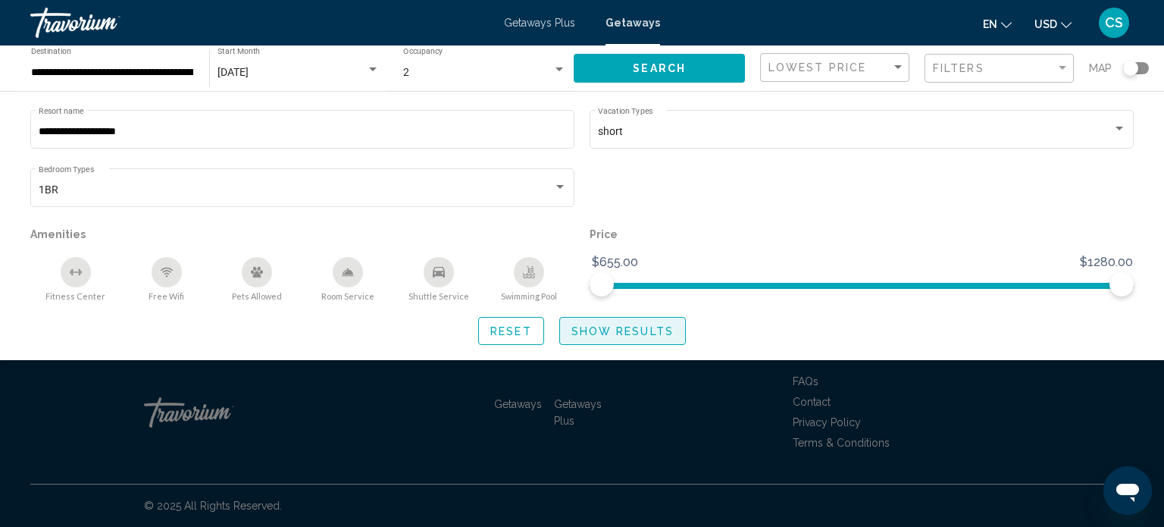
click at [603, 333] on span "Show Results" at bounding box center [622, 331] width 102 height 12
